Goal: Information Seeking & Learning: Understand process/instructions

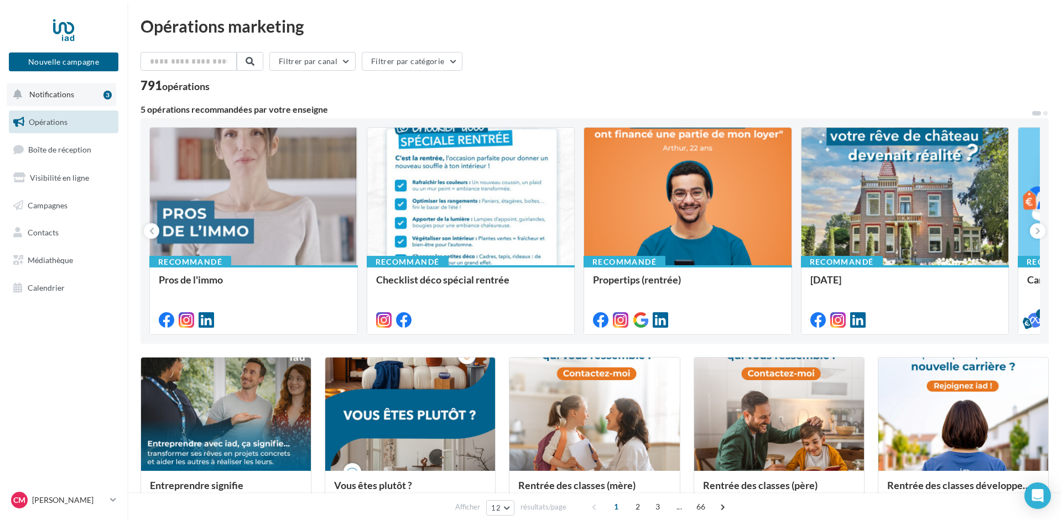
click at [63, 88] on button "Notifications 3" at bounding box center [61, 94] width 109 height 23
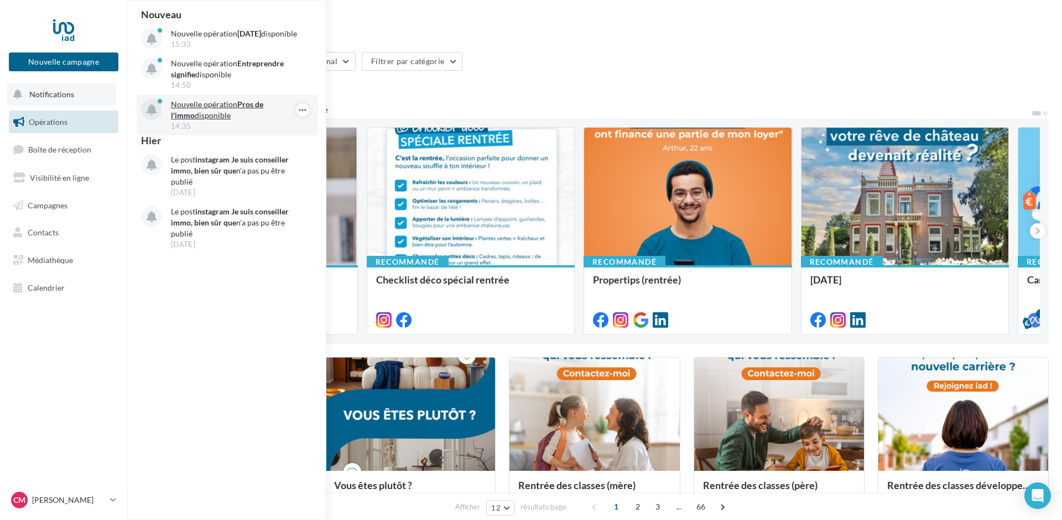
click at [217, 118] on p "Nouvelle opération Pros de l'immo disponible" at bounding box center [235, 110] width 128 height 22
click at [189, 116] on p "Nouvelle opération Pros de l'immo disponible" at bounding box center [235, 110] width 128 height 22
click at [303, 117] on icon "button" at bounding box center [302, 109] width 9 height 13
click at [304, 117] on icon "button" at bounding box center [302, 109] width 9 height 13
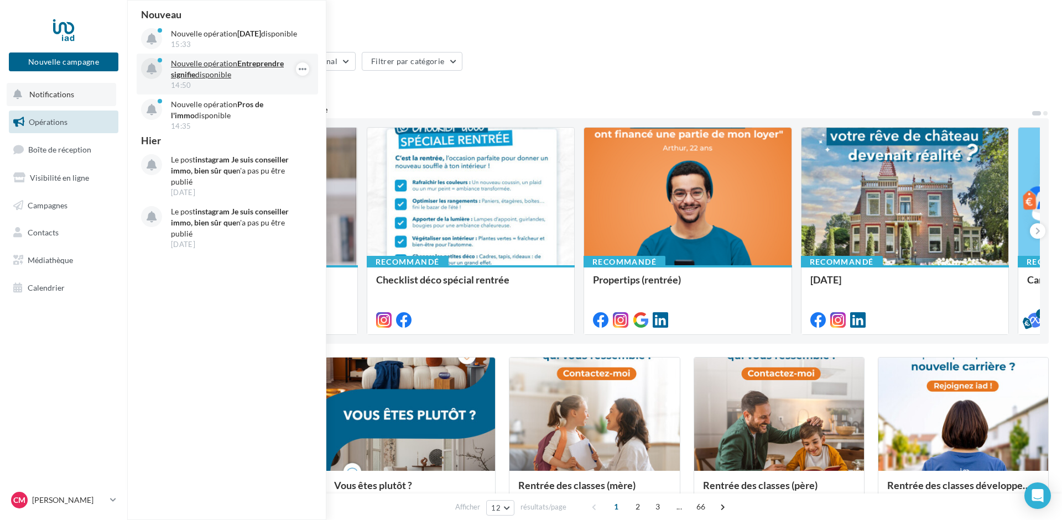
click at [246, 80] on p "Nouvelle opération Entreprendre signifie disponible" at bounding box center [235, 69] width 128 height 22
click at [221, 73] on p "Nouvelle opération Entreprendre signifie disponible" at bounding box center [235, 69] width 128 height 22
click at [149, 75] on icon at bounding box center [152, 70] width 10 height 12
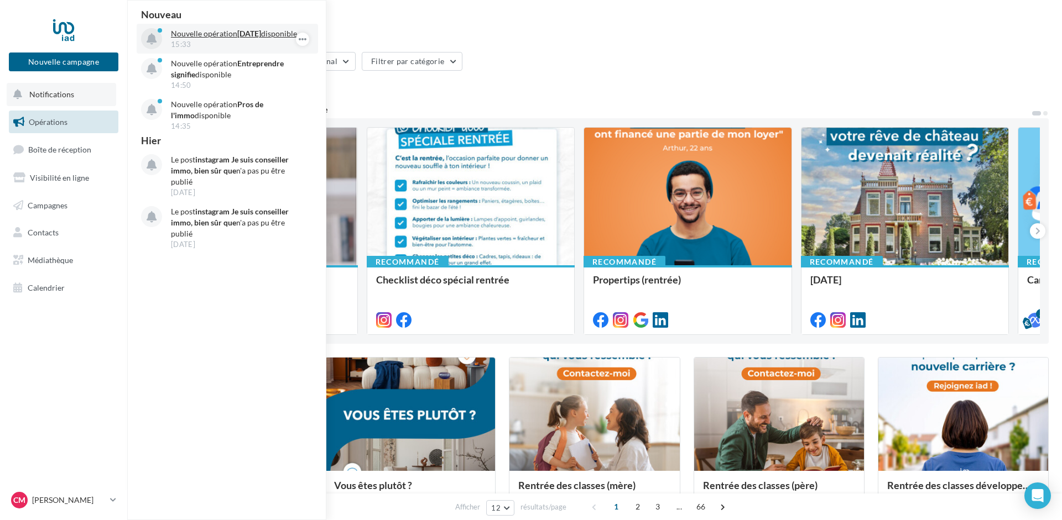
click at [160, 38] on div at bounding box center [151, 38] width 21 height 21
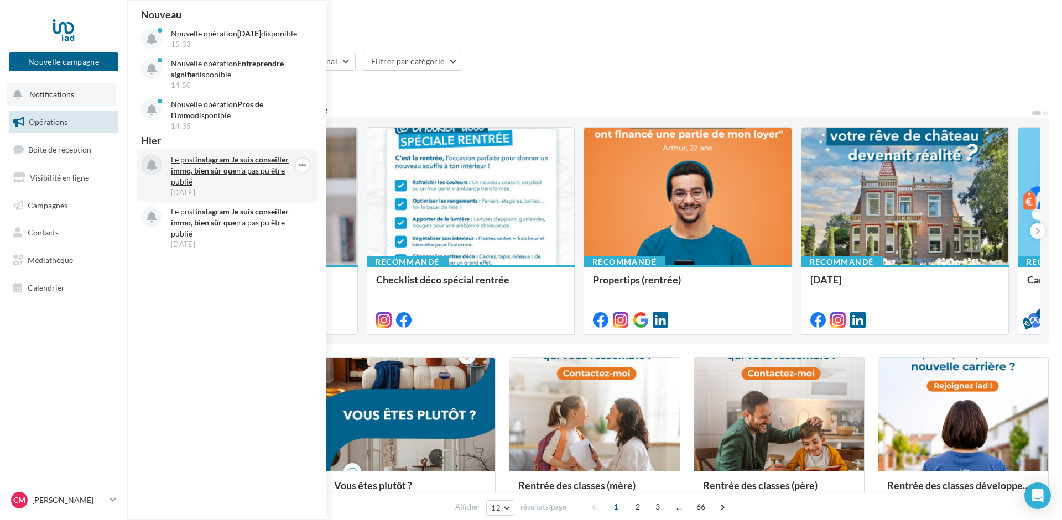
click at [187, 174] on p "Le post instagram Je suis conseiller immo, bien sûr que n'a pas pu être publié" at bounding box center [235, 170] width 128 height 33
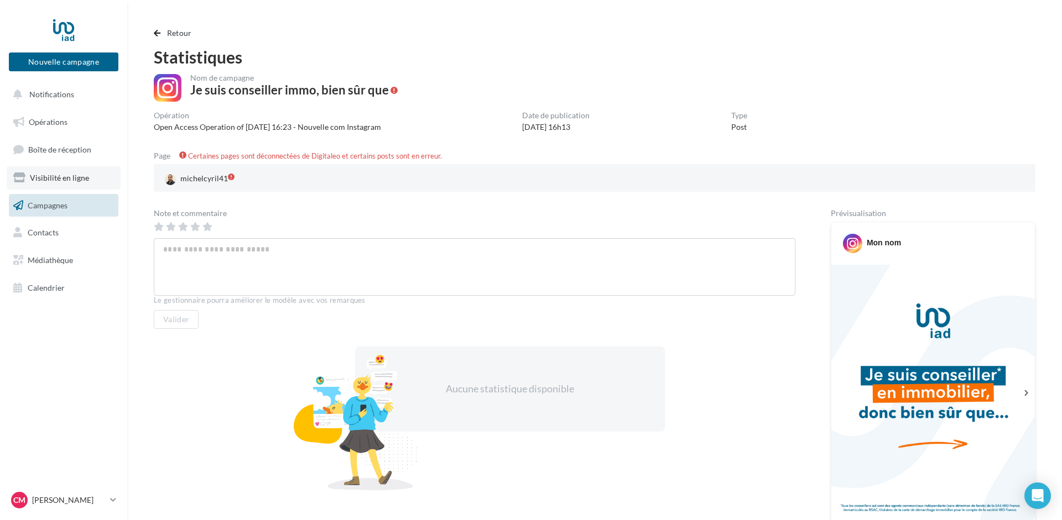
click at [39, 180] on span "Visibilité en ligne" at bounding box center [59, 177] width 59 height 9
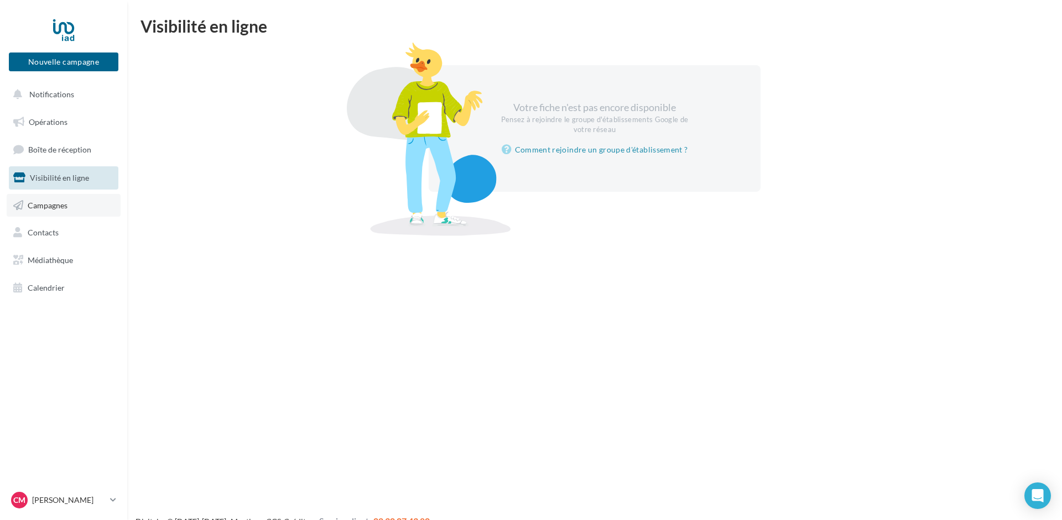
click at [58, 203] on span "Campagnes" at bounding box center [48, 204] width 40 height 9
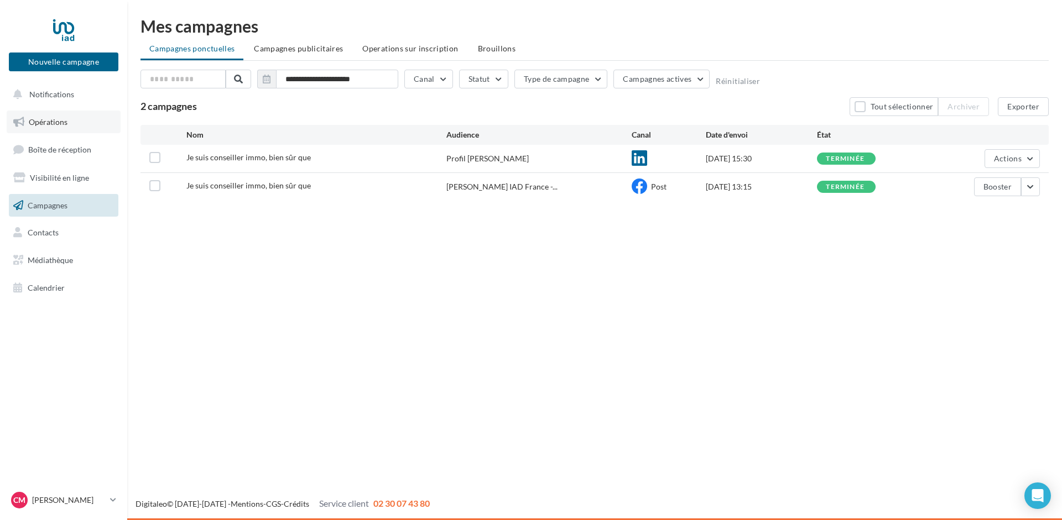
click at [60, 129] on link "Opérations" at bounding box center [64, 122] width 114 height 23
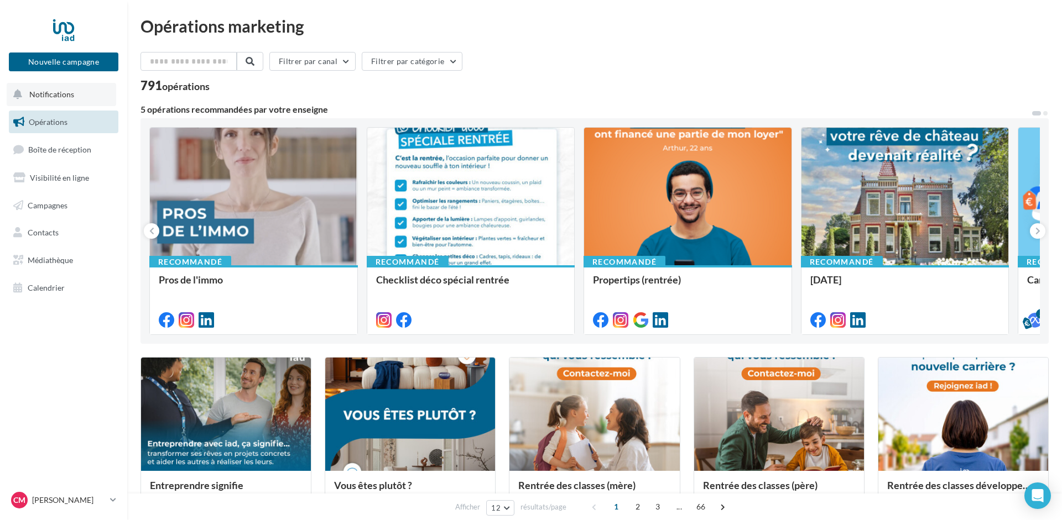
click at [53, 90] on button "Notifications" at bounding box center [61, 94] width 109 height 23
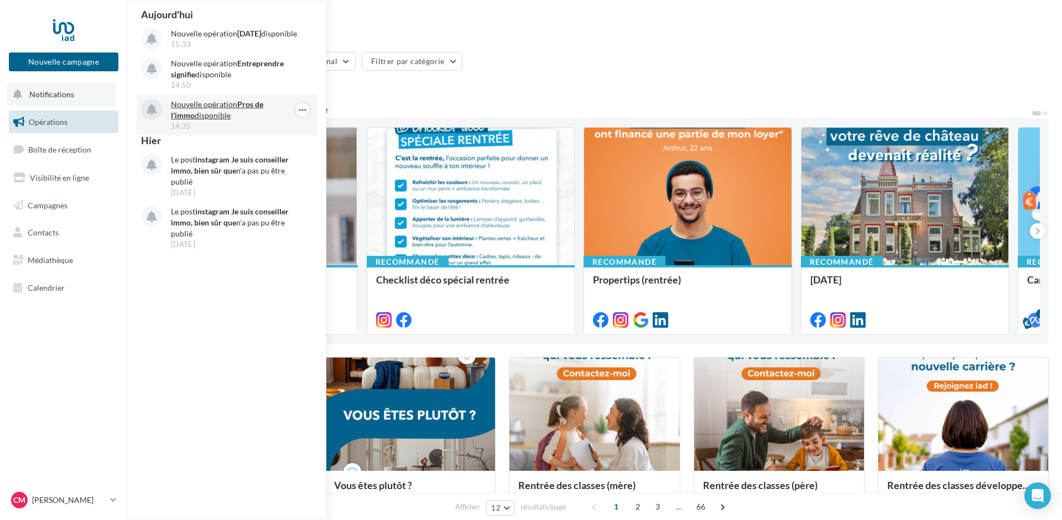
click at [208, 117] on p "Nouvelle opération Pros de l'immo disponible" at bounding box center [235, 110] width 128 height 22
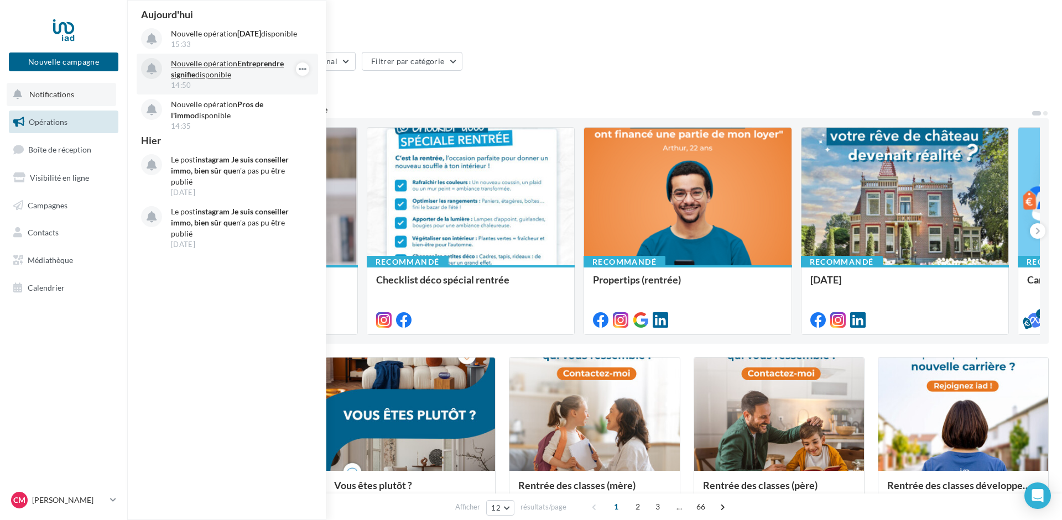
click at [200, 79] on p "Nouvelle opération Entreprendre signifie disponible" at bounding box center [235, 69] width 128 height 22
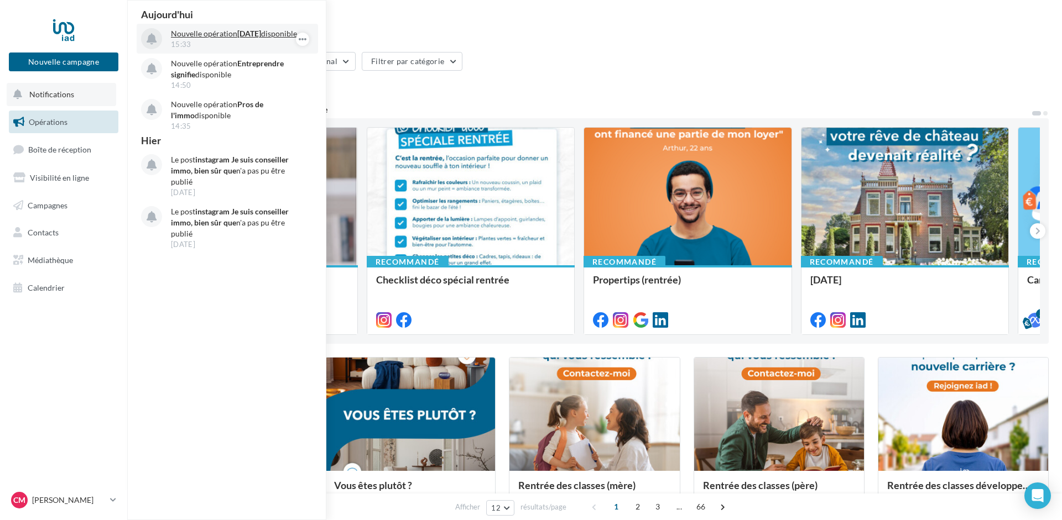
click at [196, 39] on p "Nouvelle opération [DATE] disponible" at bounding box center [235, 33] width 128 height 11
click at [613, 70] on div "Filtrer par canal Filtrer par catégorie" at bounding box center [594, 63] width 908 height 23
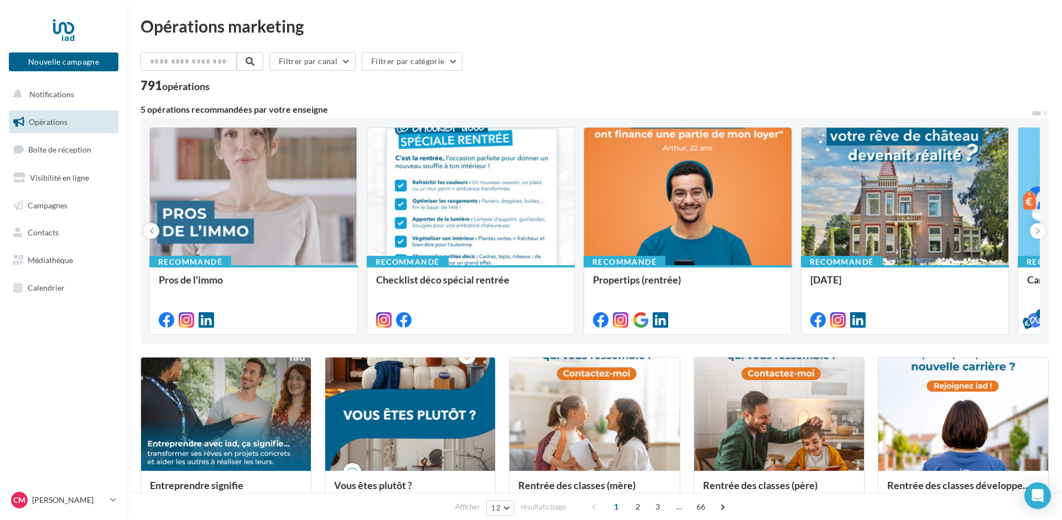
drag, startPoint x: 764, startPoint y: 62, endPoint x: 754, endPoint y: 74, distance: 15.3
click at [754, 74] on div "Filtrer par canal Filtrer par catégorie" at bounding box center [594, 63] width 908 height 23
drag, startPoint x: 753, startPoint y: 72, endPoint x: 672, endPoint y: 65, distance: 81.6
click at [747, 105] on div "Filtrer par canal Filtrer par catégorie 791 opérations 5 opérations recommandée…" at bounding box center [594, 510] width 908 height 917
click at [625, 43] on div "Opérations marketing Filtrer par canal Filtrer par catégorie 791 opérations 5 o…" at bounding box center [594, 494] width 908 height 952
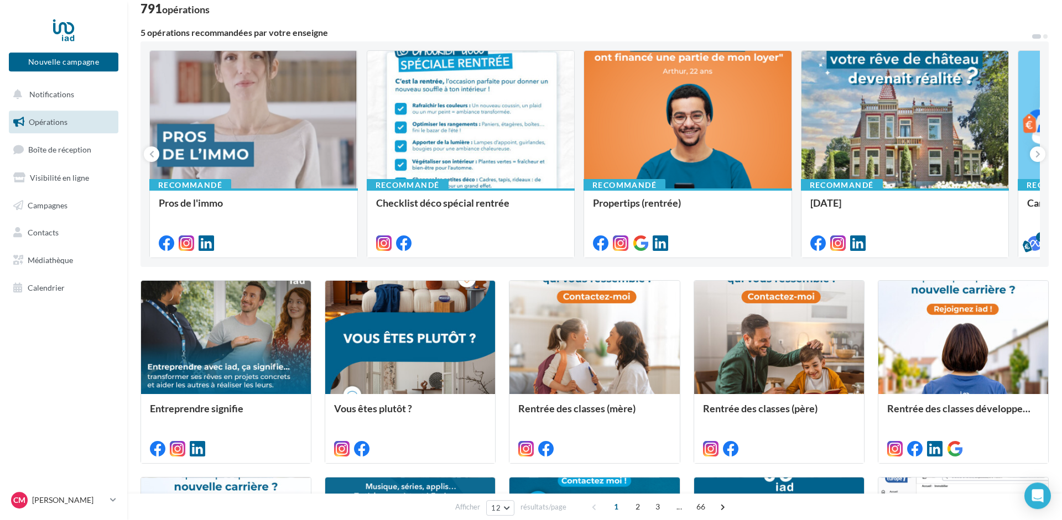
scroll to position [505, 0]
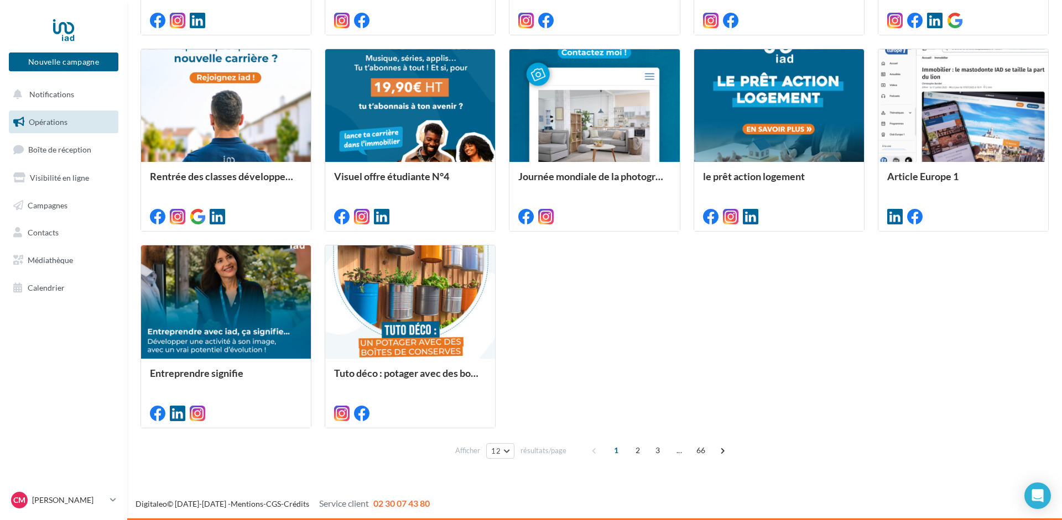
drag, startPoint x: 584, startPoint y: 61, endPoint x: 617, endPoint y: 341, distance: 281.7
click at [113, 498] on icon at bounding box center [113, 499] width 6 height 9
click at [665, 367] on div "Entreprendre signifie Vous êtes plutôt ? Rentrée des classes (mère) Rentrée des…" at bounding box center [594, 140] width 908 height 576
click at [1032, 494] on icon "Open Intercom Messenger" at bounding box center [1037, 496] width 14 height 14
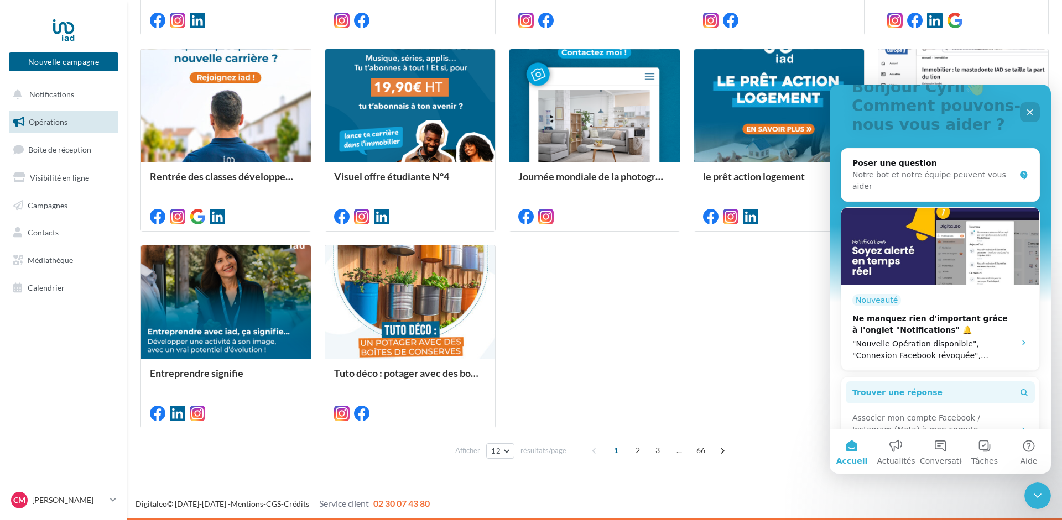
scroll to position [265, 0]
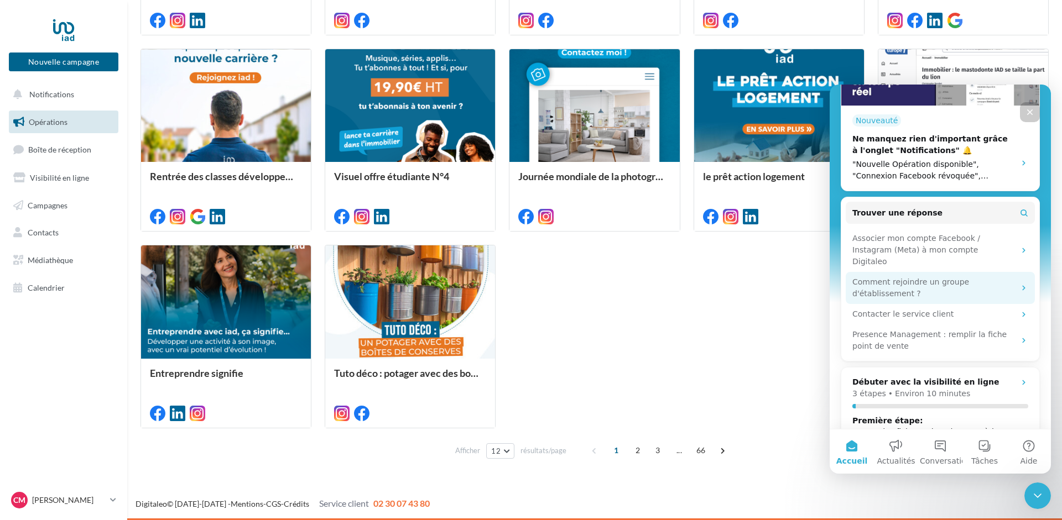
click at [936, 276] on div "Comment rejoindre un groupe d'établissement ?" at bounding box center [933, 287] width 163 height 23
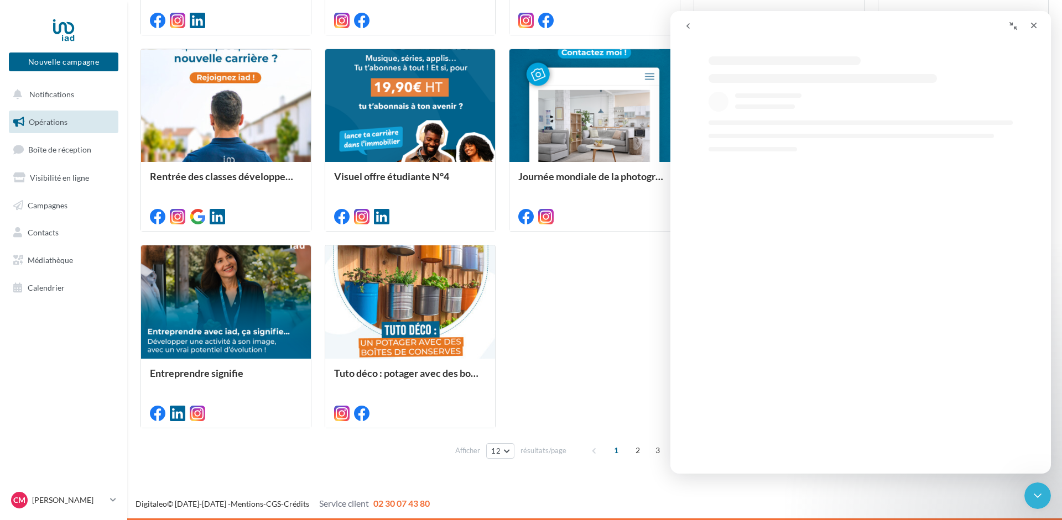
scroll to position [0, 0]
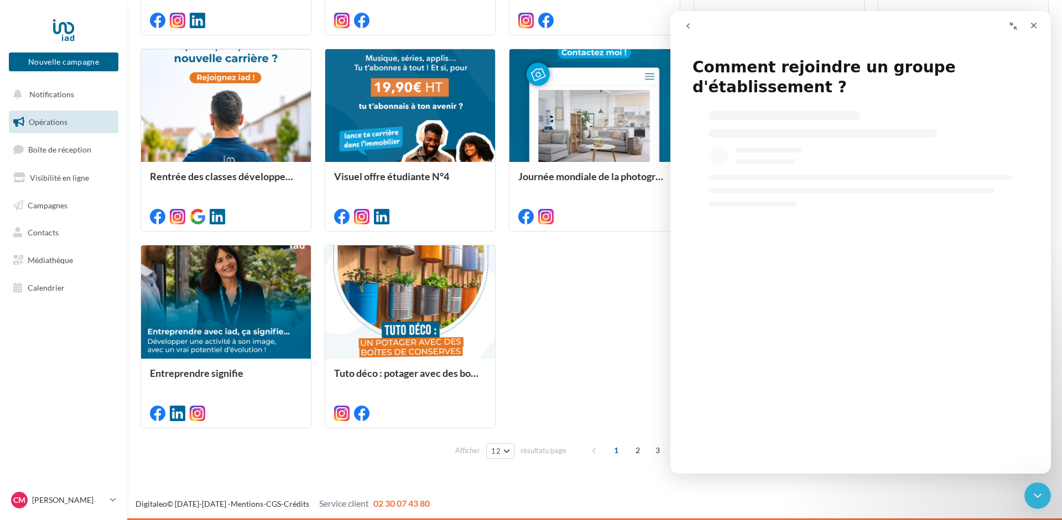
select select "**"
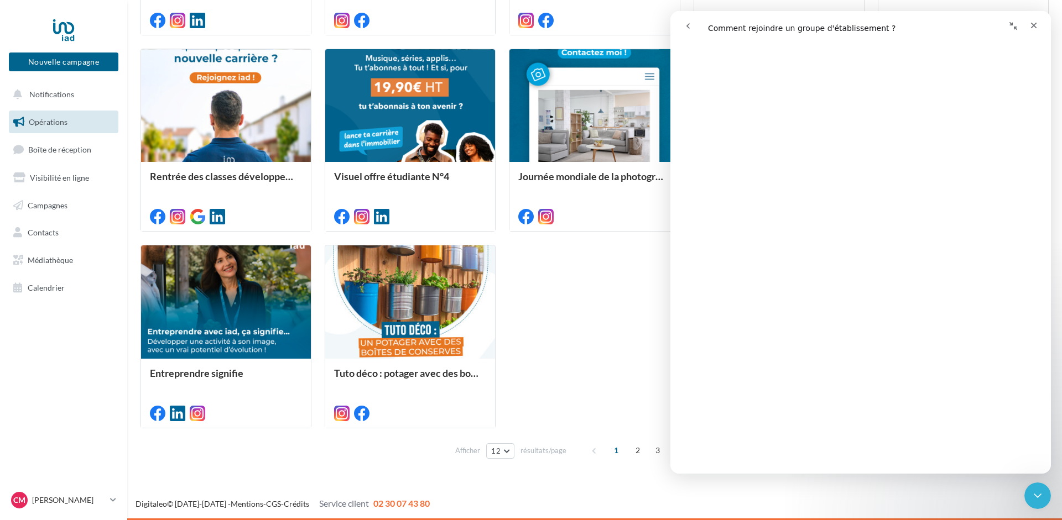
scroll to position [481, 0]
click at [615, 337] on div "Entreprendre signifie Vous êtes plutôt ? Rentrée des classes (mère) Rentrée des…" at bounding box center [594, 140] width 908 height 576
click at [56, 96] on span "Notifications" at bounding box center [51, 94] width 45 height 9
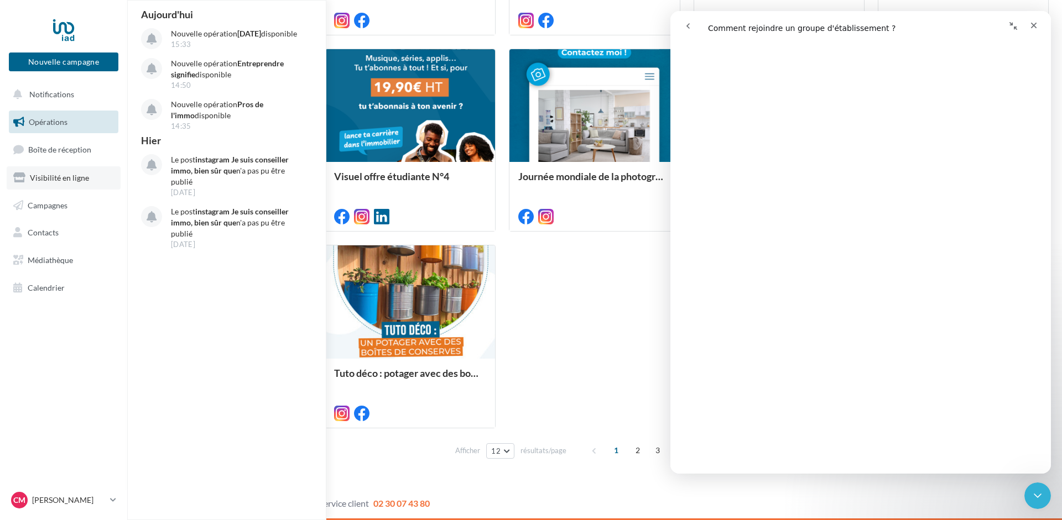
click at [43, 177] on span "Visibilité en ligne" at bounding box center [59, 177] width 59 height 9
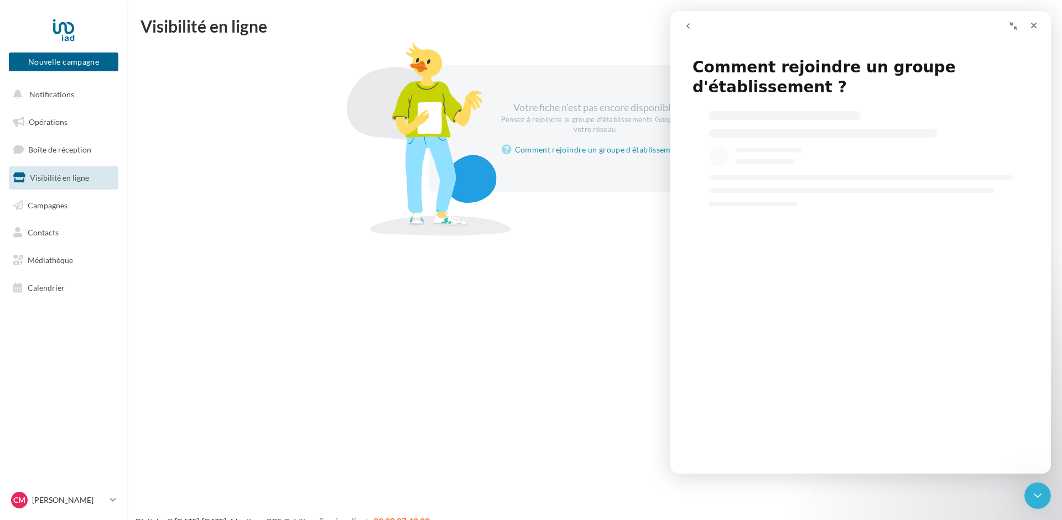
select select "**"
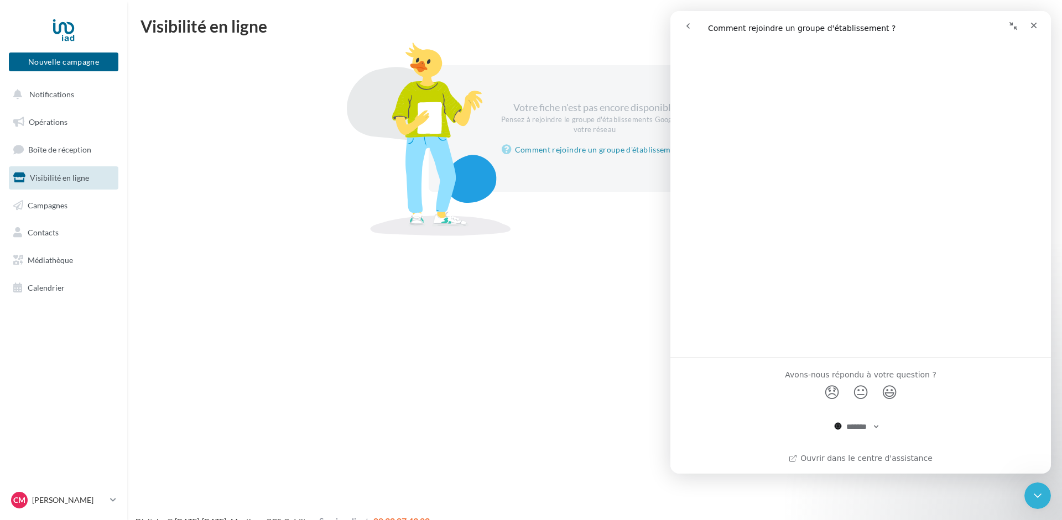
scroll to position [690, 0]
click at [523, 319] on div "Nouvelle campagne Nouvelle campagne Notifications Opérations Boîte de réception…" at bounding box center [531, 278] width 1062 height 520
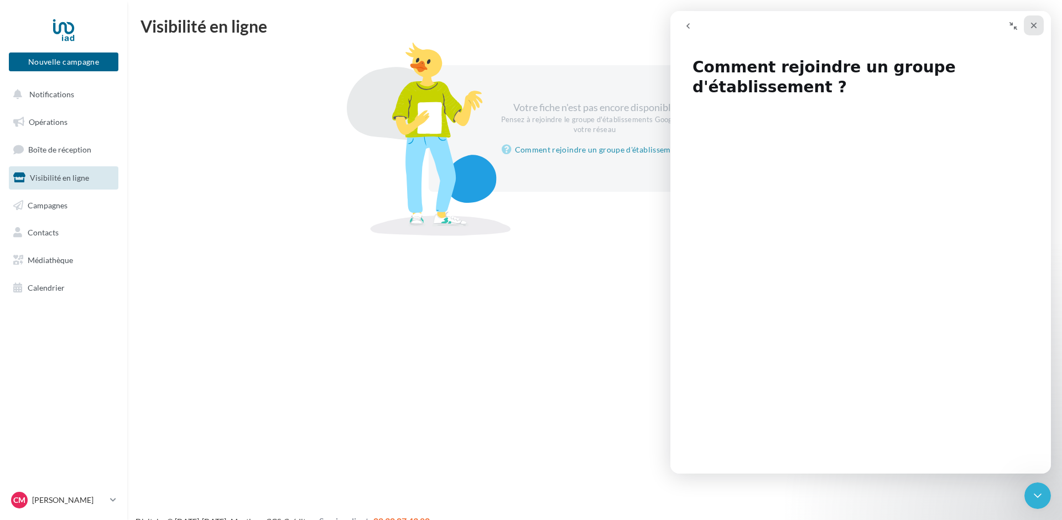
click at [1032, 24] on icon "Fermer" at bounding box center [1033, 25] width 9 height 9
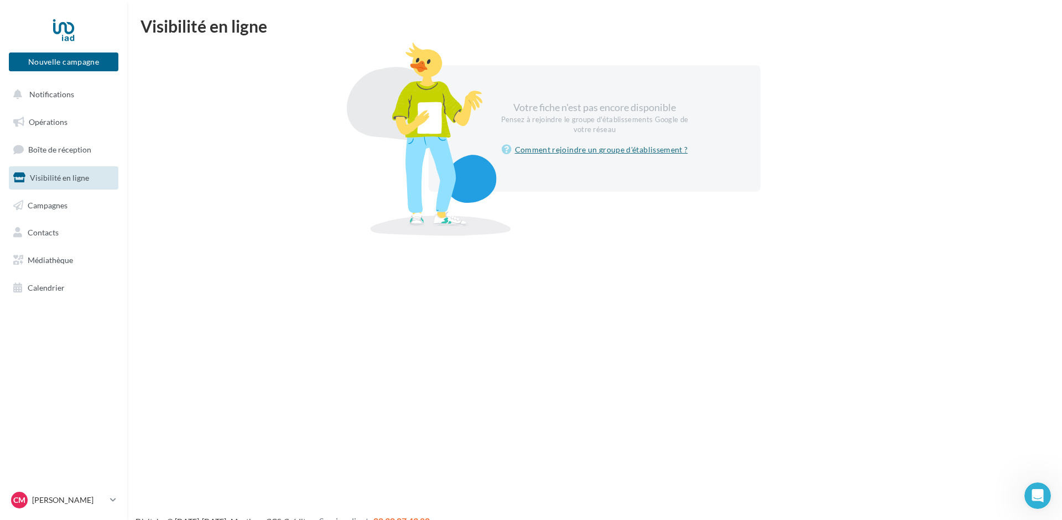
select select "**"
